Goal: Task Accomplishment & Management: Use online tool/utility

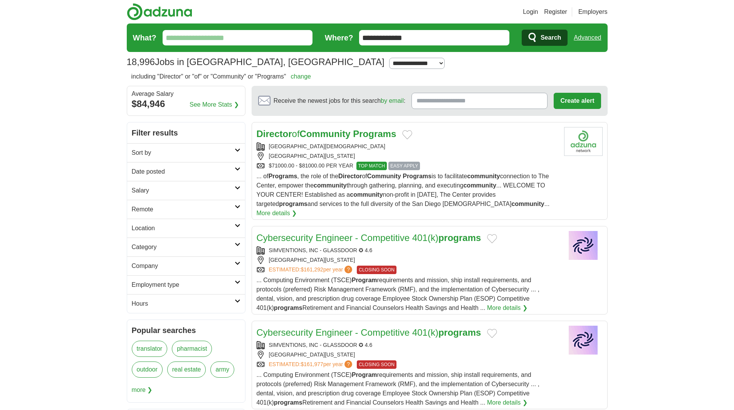
click at [205, 44] on input "What?" at bounding box center [238, 37] width 150 height 15
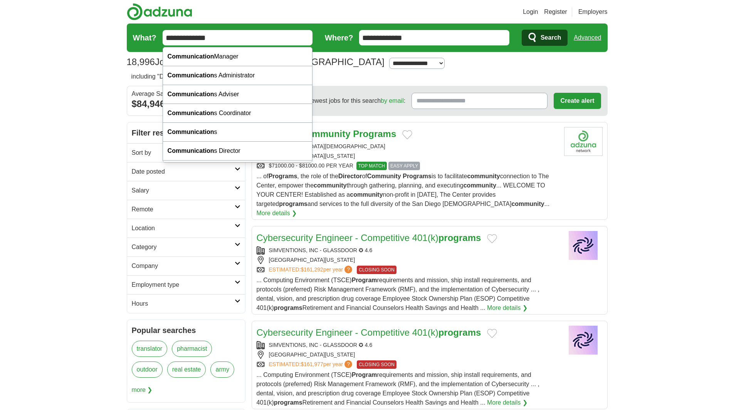
type input "**********"
click at [522, 30] on button "Search" at bounding box center [545, 38] width 46 height 16
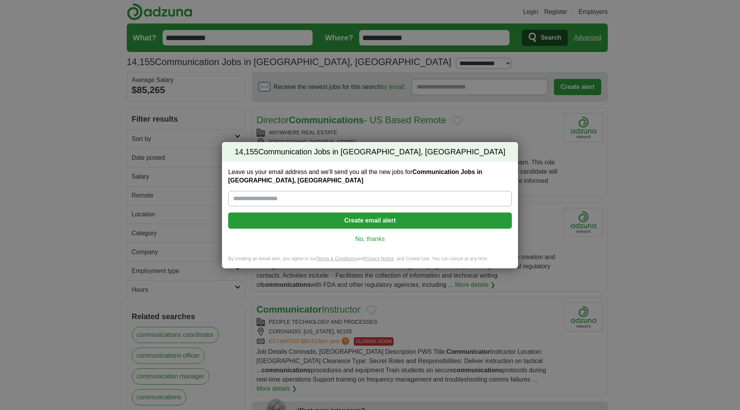
click at [371, 239] on link "No, thanks" at bounding box center [369, 239] width 271 height 8
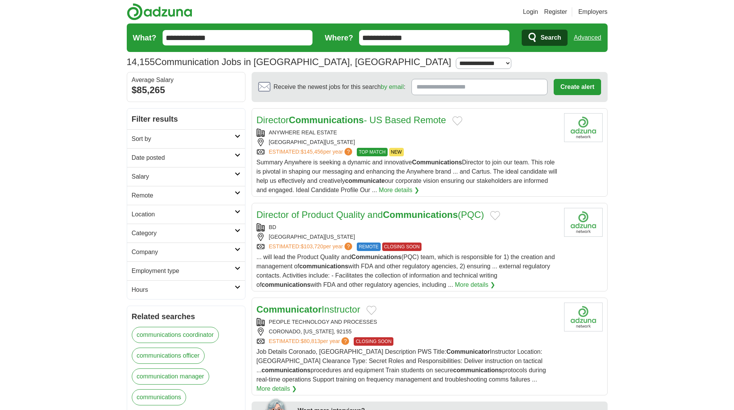
click at [544, 42] on span "Search" at bounding box center [551, 37] width 20 height 15
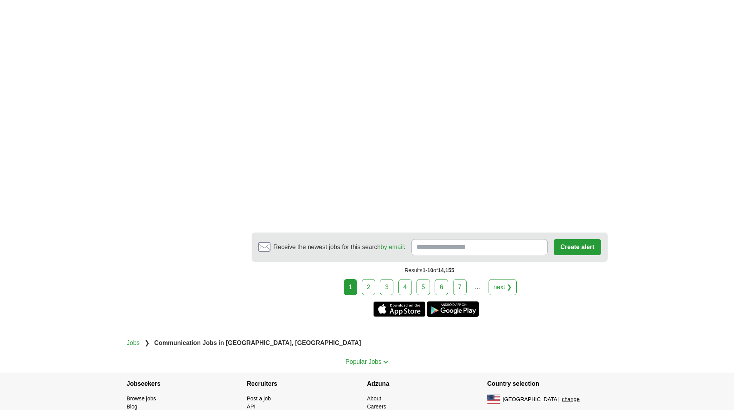
scroll to position [1387, 0]
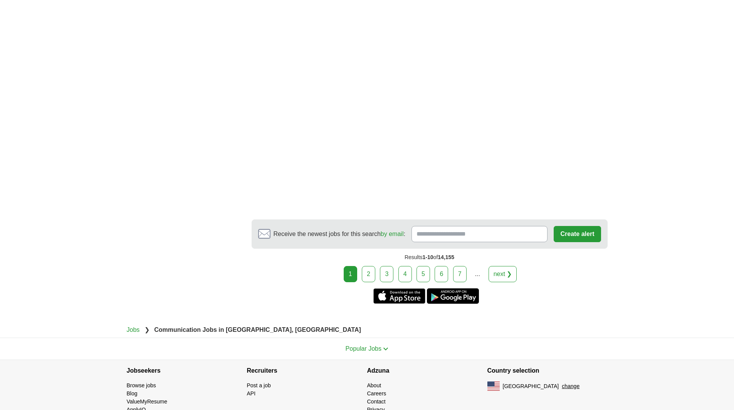
click at [363, 269] on link "2" at bounding box center [368, 274] width 13 height 16
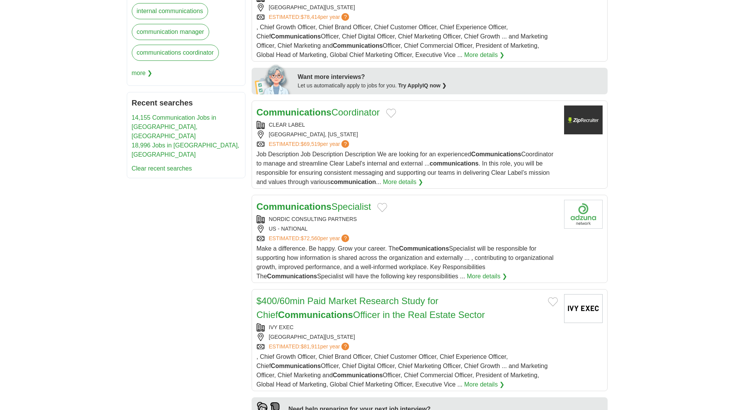
scroll to position [385, 0]
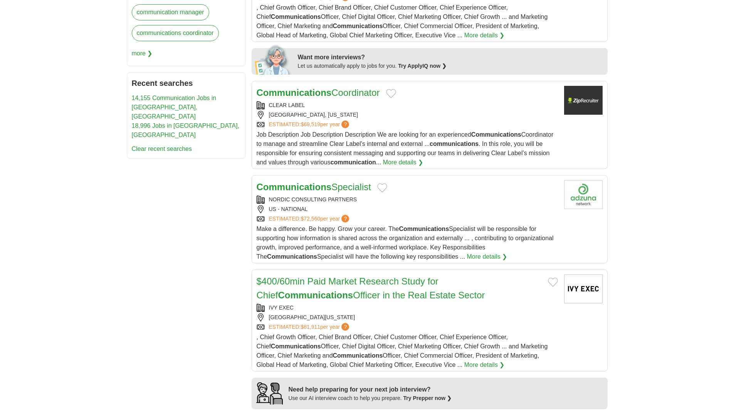
click at [349, 121] on span "?" at bounding box center [345, 125] width 8 height 8
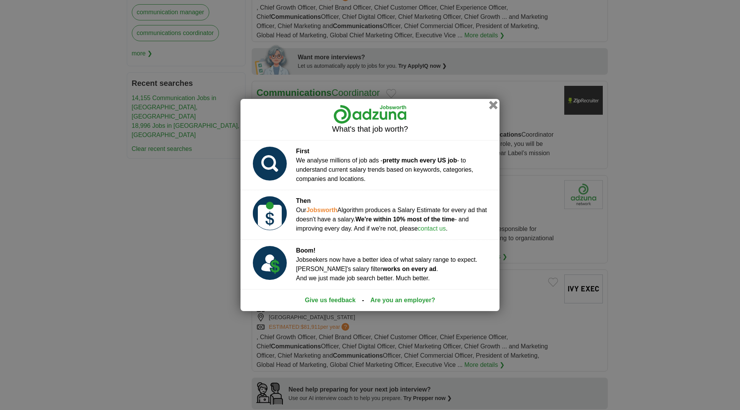
click at [493, 107] on button "button" at bounding box center [493, 105] width 8 height 8
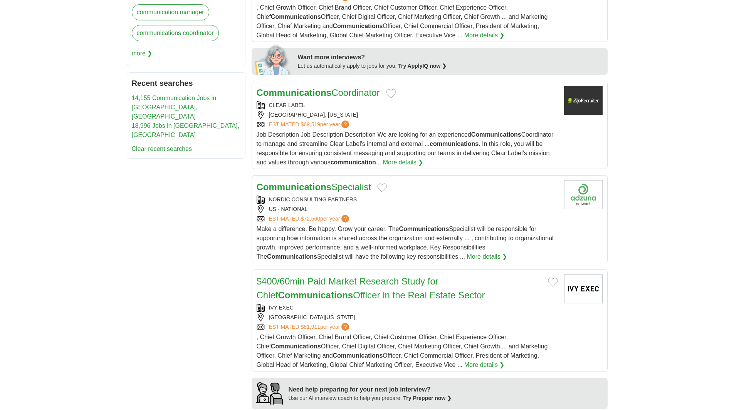
click at [428, 106] on div "CLEAR LABEL" at bounding box center [407, 105] width 301 height 8
